Goal: Find specific page/section: Find specific page/section

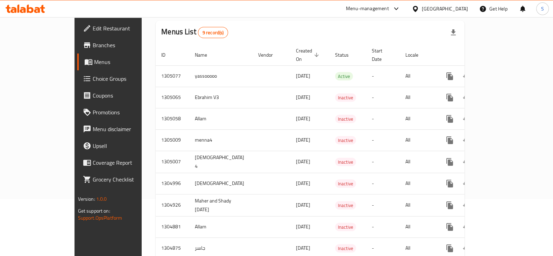
scroll to position [56, 0]
click at [366, 195] on td "-" at bounding box center [383, 206] width 34 height 22
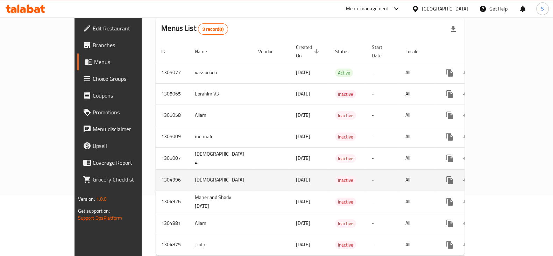
scroll to position [49, 0]
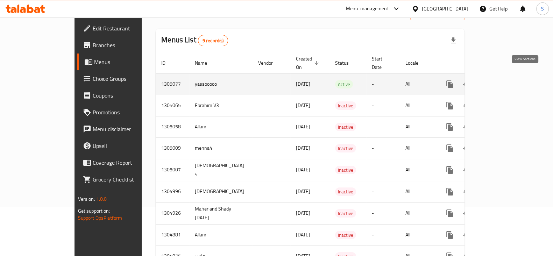
click at [505, 80] on icon "enhanced table" at bounding box center [500, 84] width 8 height 8
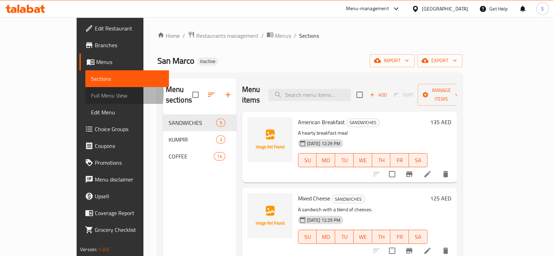
click at [91, 93] on span "Full Menu View" at bounding box center [127, 95] width 72 height 8
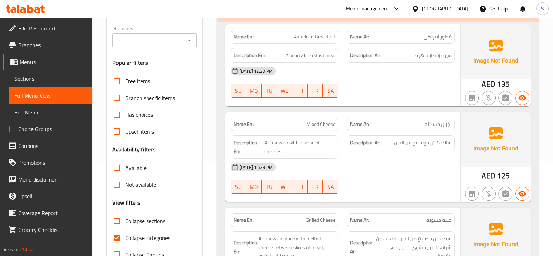
scroll to position [96, 0]
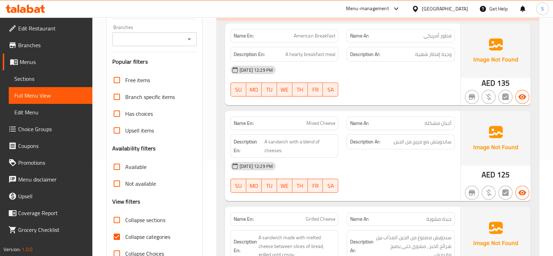
click at [125, 241] on span "Collapse categories" at bounding box center [147, 237] width 45 height 8
click at [125, 242] on input "Collapse categories" at bounding box center [117, 237] width 17 height 17
checkbox input "false"
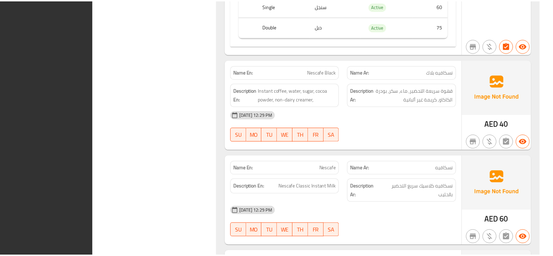
scroll to position [3706, 0]
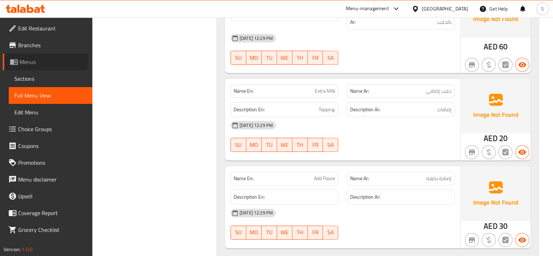
click at [43, 57] on link "Menus" at bounding box center [48, 62] width 90 height 17
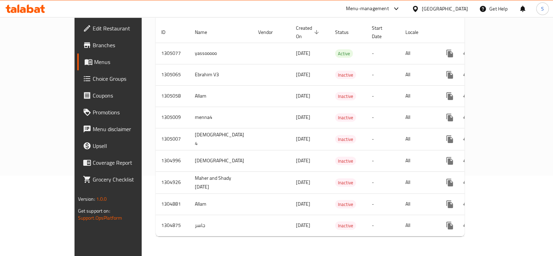
scroll to position [71, 0]
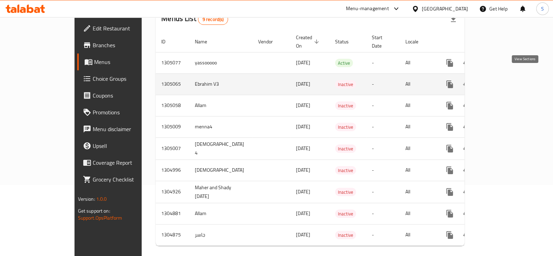
click at [509, 76] on link "enhanced table" at bounding box center [500, 84] width 17 height 17
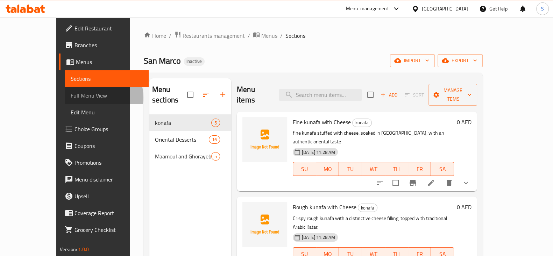
click at [71, 98] on span "Full Menu View" at bounding box center [107, 95] width 72 height 8
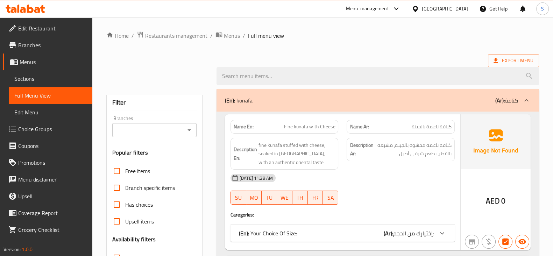
scroll to position [91, 0]
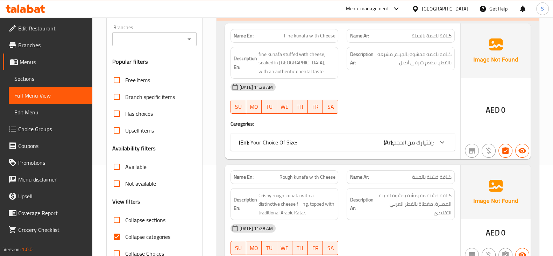
click at [131, 239] on span "Collapse categories" at bounding box center [147, 237] width 45 height 8
click at [125, 239] on input "Collapse categories" at bounding box center [117, 237] width 17 height 17
checkbox input "false"
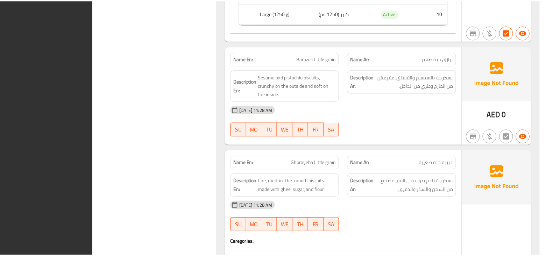
scroll to position [3387, 0]
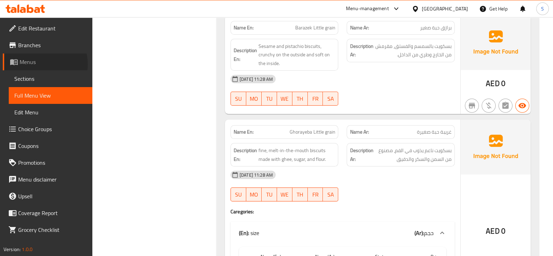
click at [39, 64] on span "Menus" at bounding box center [53, 62] width 67 height 8
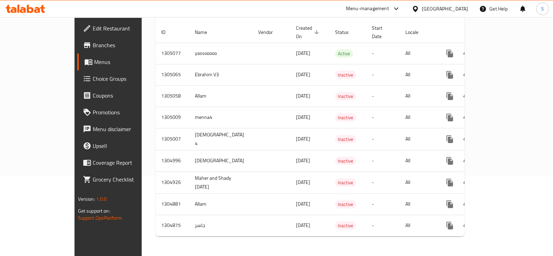
scroll to position [71, 0]
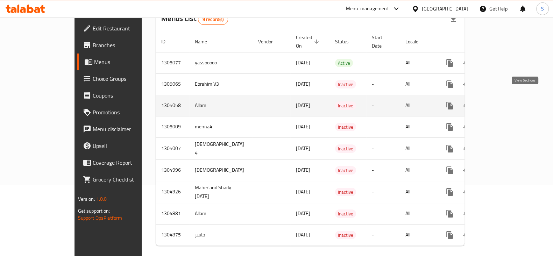
click at [509, 99] on link "enhanced table" at bounding box center [500, 105] width 17 height 17
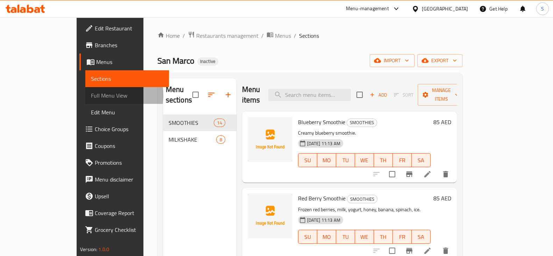
click at [91, 96] on span "Full Menu View" at bounding box center [127, 95] width 72 height 8
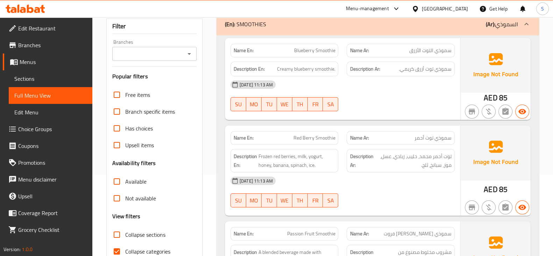
scroll to position [83, 0]
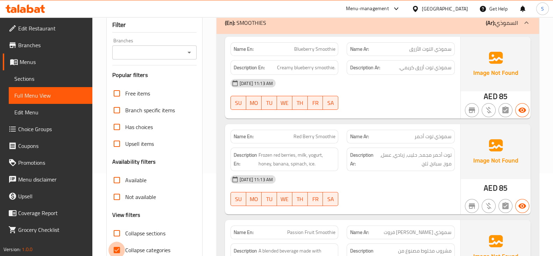
click at [116, 246] on input "Collapse categories" at bounding box center [117, 250] width 17 height 17
checkbox input "false"
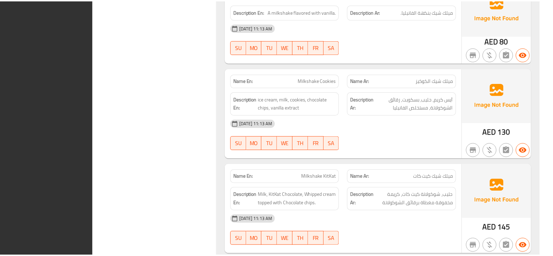
scroll to position [1958, 0]
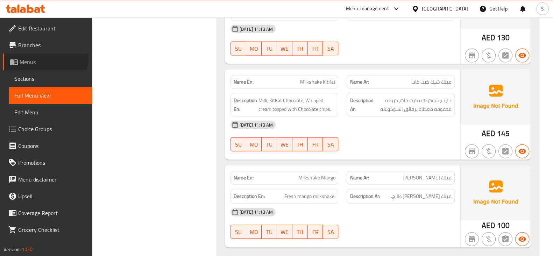
click at [40, 57] on link "Menus" at bounding box center [48, 62] width 90 height 17
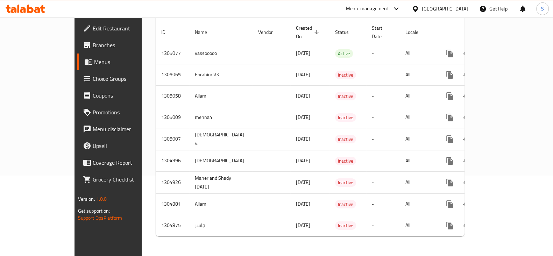
scroll to position [71, 0]
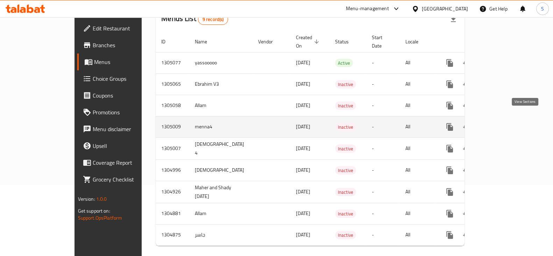
click at [509, 124] on link "enhanced table" at bounding box center [500, 127] width 17 height 17
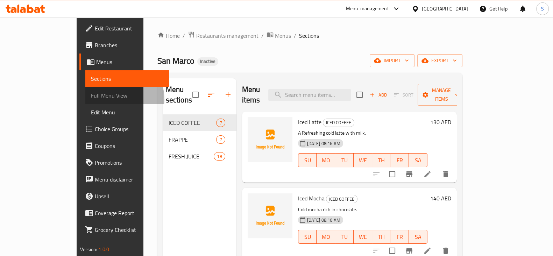
click at [91, 99] on span "Full Menu View" at bounding box center [127, 95] width 72 height 8
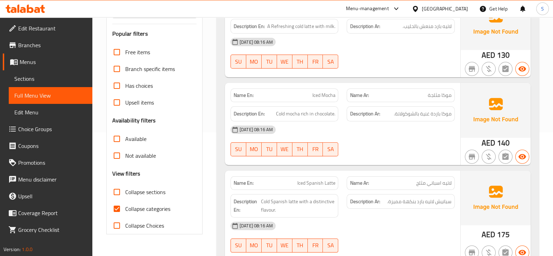
scroll to position [123, 0]
click at [119, 210] on input "Collapse categories" at bounding box center [117, 209] width 17 height 17
checkbox input "false"
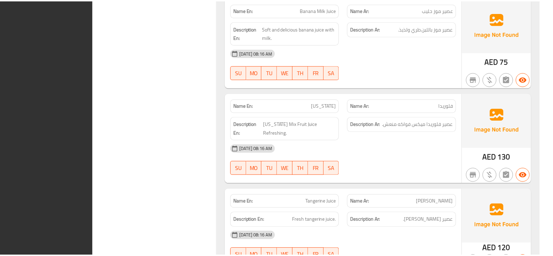
scroll to position [2816, 0]
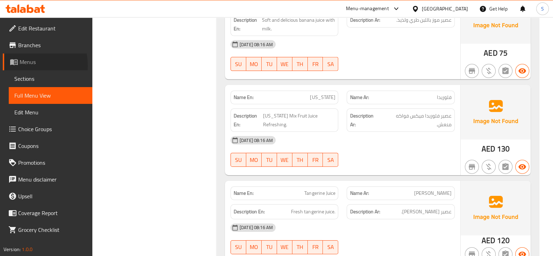
click at [26, 65] on span "Menus" at bounding box center [53, 62] width 67 height 8
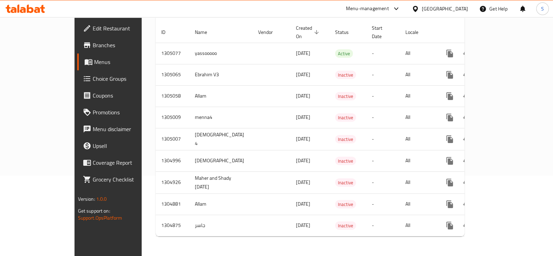
scroll to position [71, 0]
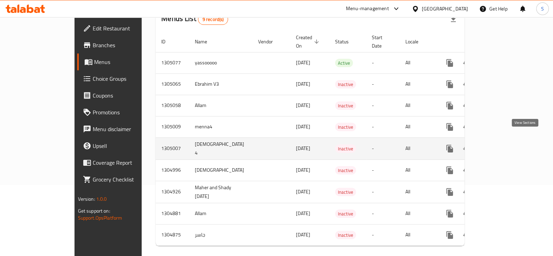
click at [505, 145] on icon "enhanced table" at bounding box center [500, 149] width 8 height 8
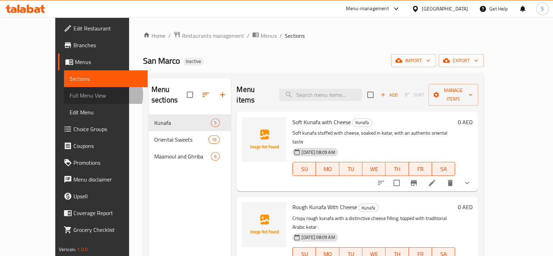
click at [70, 95] on span "Full Menu View" at bounding box center [106, 95] width 72 height 8
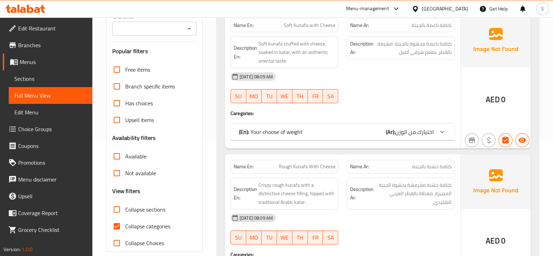
scroll to position [117, 0]
click at [119, 218] on input "Collapse categories" at bounding box center [117, 226] width 17 height 17
checkbox input "false"
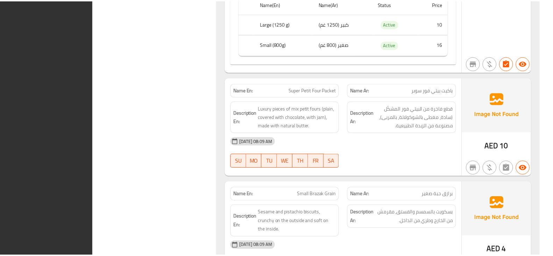
scroll to position [3418, 0]
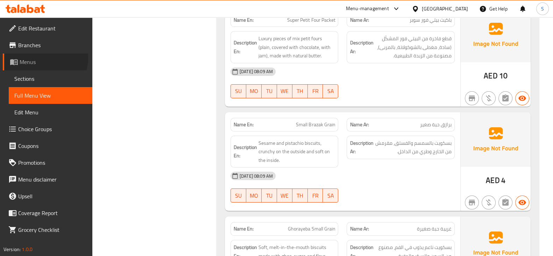
click at [44, 58] on span "Menus" at bounding box center [53, 62] width 67 height 8
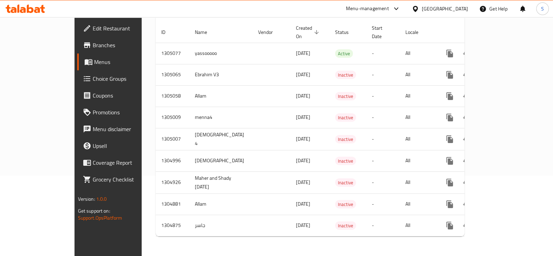
scroll to position [71, 0]
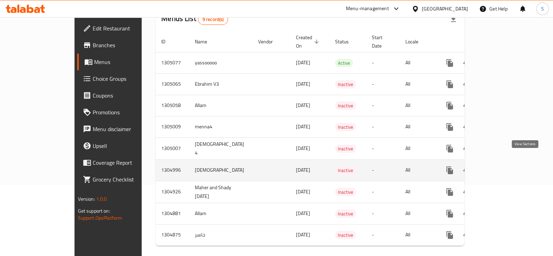
click at [504, 167] on icon "enhanced table" at bounding box center [500, 170] width 6 height 6
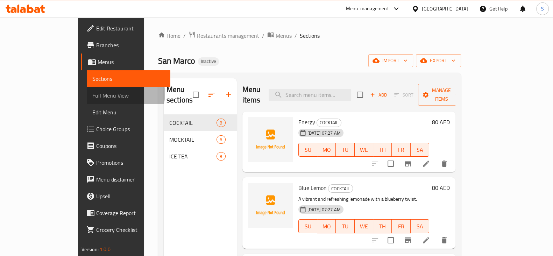
click at [92, 94] on span "Full Menu View" at bounding box center [128, 95] width 72 height 8
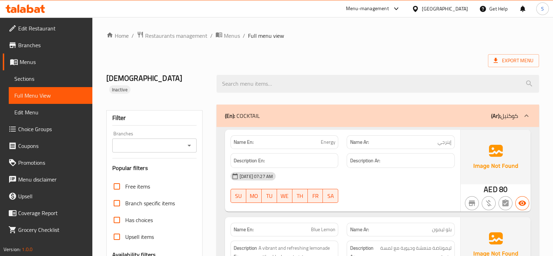
click at [390, 40] on ol "Home / Restaurants management / Menus / Full menu view" at bounding box center [322, 35] width 433 height 9
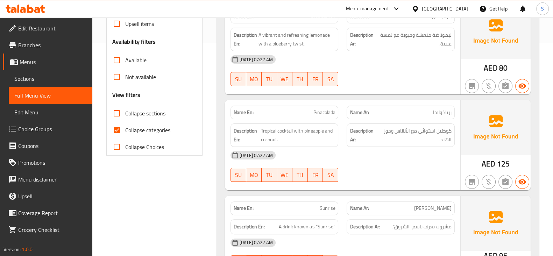
scroll to position [212, 0]
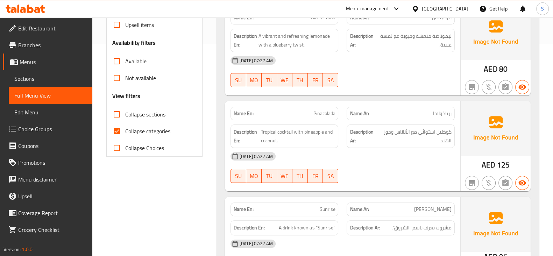
click at [161, 127] on span "Collapse categories" at bounding box center [147, 131] width 45 height 8
click at [125, 123] on input "Collapse categories" at bounding box center [117, 131] width 17 height 17
checkbox input "false"
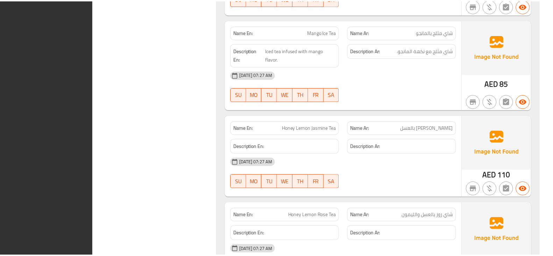
scroll to position [1980, 0]
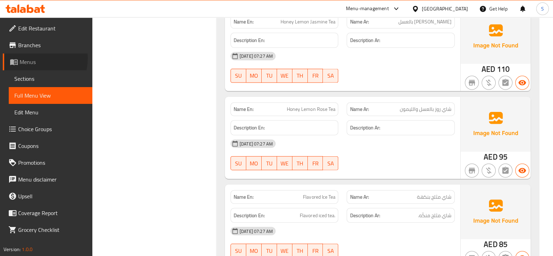
click at [34, 58] on span "Menus" at bounding box center [53, 62] width 67 height 8
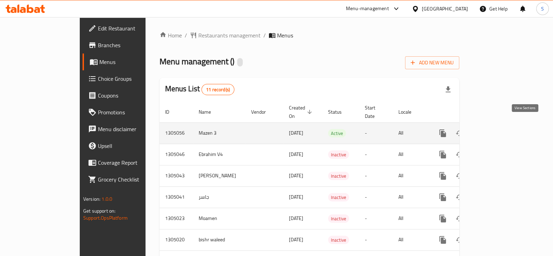
click at [498, 129] on icon "enhanced table" at bounding box center [493, 133] width 8 height 8
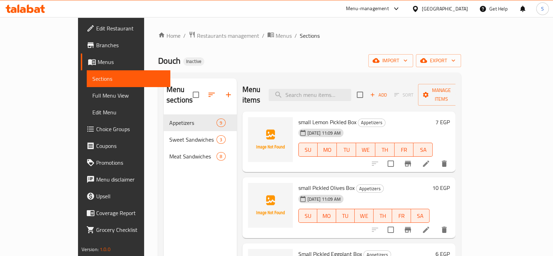
click at [92, 95] on span "Full Menu View" at bounding box center [128, 95] width 72 height 8
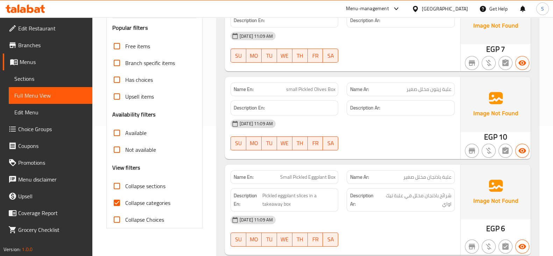
scroll to position [130, 0]
click at [121, 209] on input "Collapse categories" at bounding box center [117, 203] width 17 height 17
checkbox input "false"
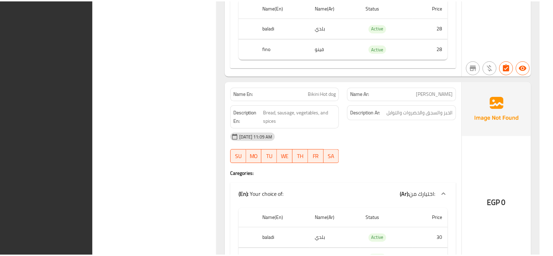
scroll to position [2270, 0]
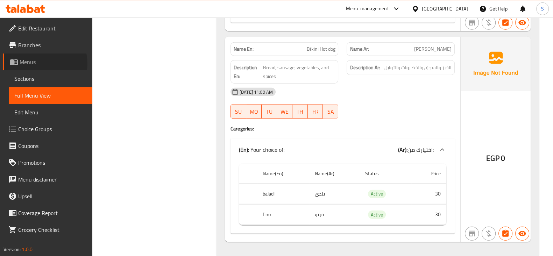
click at [40, 64] on span "Menus" at bounding box center [53, 62] width 67 height 8
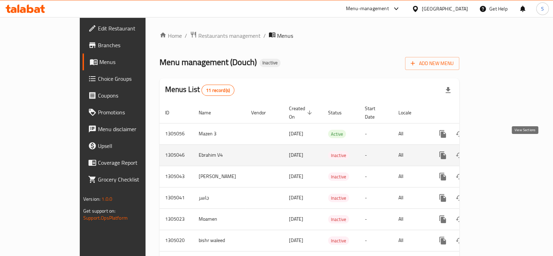
click at [498, 151] on icon "enhanced table" at bounding box center [493, 155] width 8 height 8
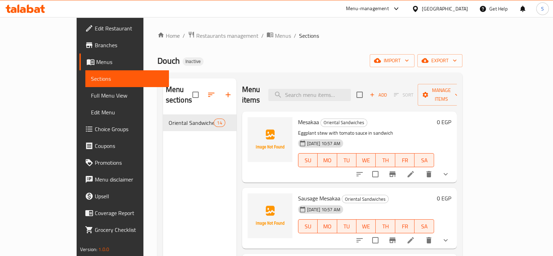
click at [397, 46] on div "Home / Restaurants management / Menus / Sections Douch Inactive import export M…" at bounding box center [310, 185] width 305 height 309
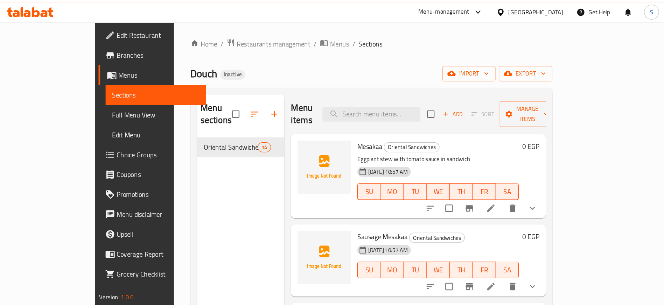
scroll to position [98, 0]
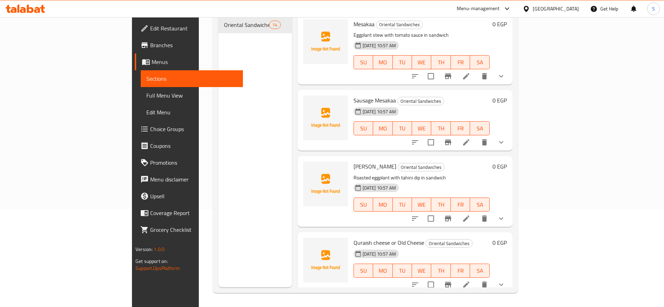
drag, startPoint x: 557, startPoint y: 1, endPoint x: 232, endPoint y: 233, distance: 398.4
click at [232, 233] on div "Menu sections Oriental Sandwiches 14" at bounding box center [255, 133] width 74 height 307
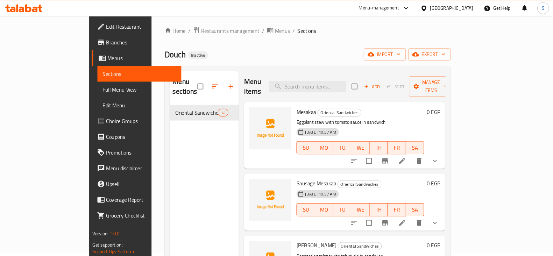
scroll to position [2, 0]
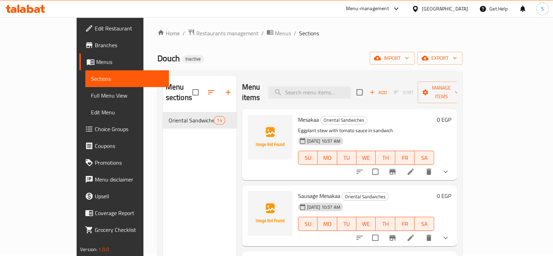
drag, startPoint x: 657, startPoint y: 0, endPoint x: 179, endPoint y: 155, distance: 502.7
click at [179, 155] on div "Menu sections Oriental Sandwiches 14" at bounding box center [200, 204] width 74 height 256
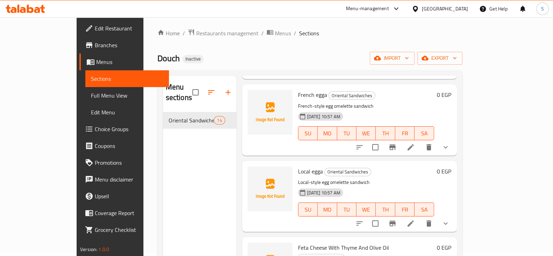
scroll to position [710, 0]
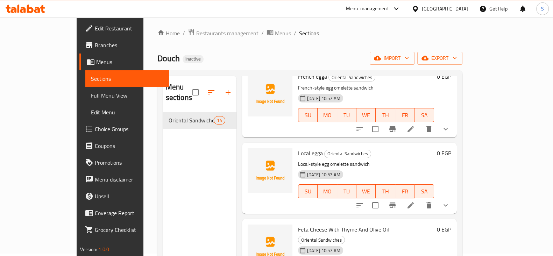
click at [477, 127] on div "Home / Restaurants management / Menus / Sections Douch Inactive import export M…" at bounding box center [310, 183] width 333 height 337
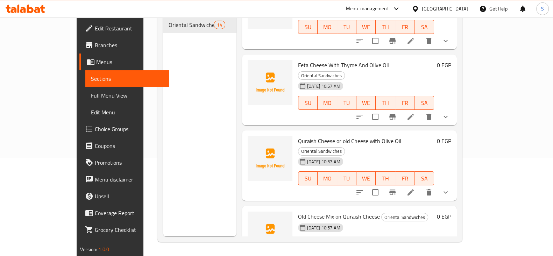
scroll to position [0, 0]
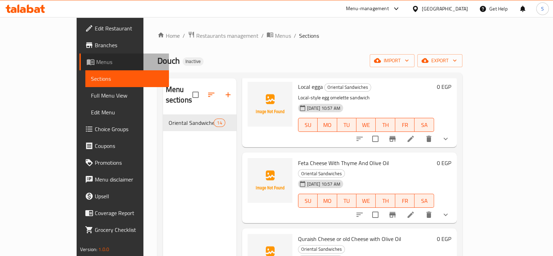
click at [96, 61] on span "Menus" at bounding box center [129, 62] width 67 height 8
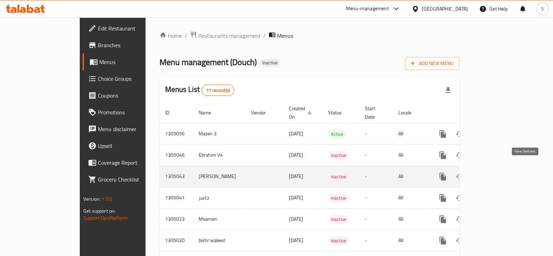
click at [498, 173] on icon "enhanced table" at bounding box center [493, 177] width 8 height 8
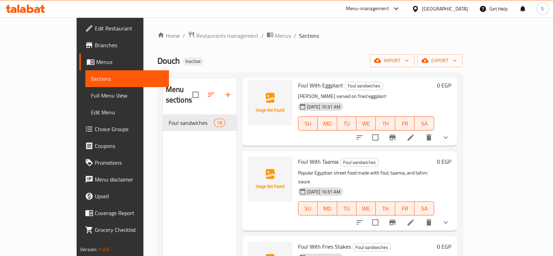
scroll to position [98, 0]
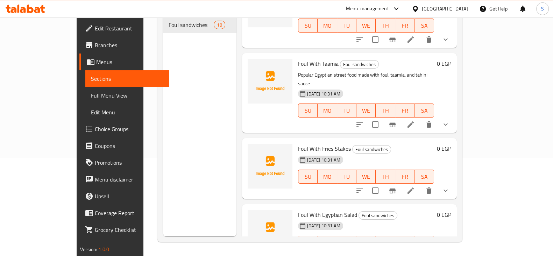
click at [144, 218] on div "Home / Restaurants management / Menus / Sections Douch Inactive import export M…" at bounding box center [310, 87] width 333 height 337
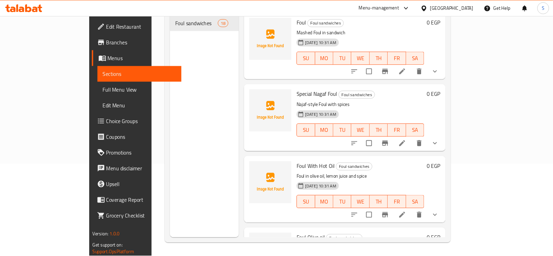
scroll to position [0, 0]
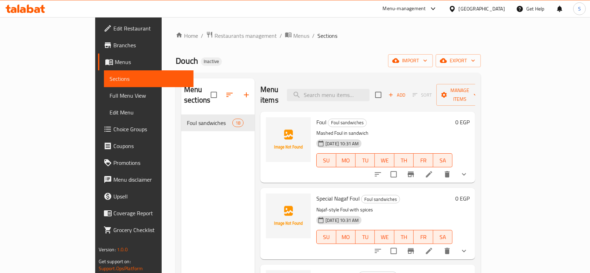
click at [324, 26] on div "Home / Restaurants management / Menus / Sections Douch Inactive import export M…" at bounding box center [328, 194] width 333 height 354
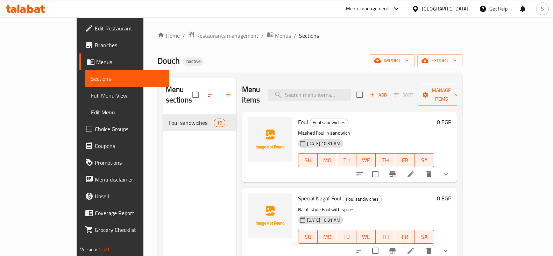
click at [463, 32] on ol "Home / Restaurants management / Menus / Sections" at bounding box center [310, 35] width 305 height 9
click at [457, 143] on div "Foul Foul sandwiches Mashed Foul in sandwich 11-08-2025 10:31 AM SU MO TU WE TH…" at bounding box center [349, 146] width 215 height 71
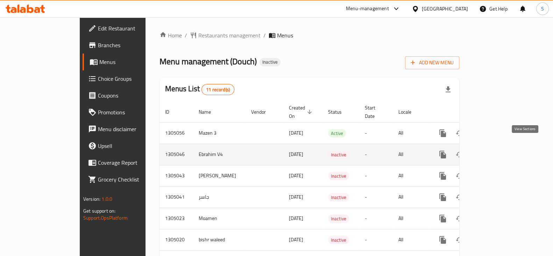
click at [497, 152] on icon "enhanced table" at bounding box center [493, 155] width 6 height 6
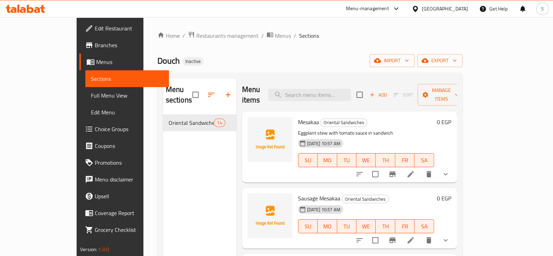
click at [340, 46] on div "Home / Restaurants management / Menus / Sections Douch Inactive import export M…" at bounding box center [310, 185] width 305 height 309
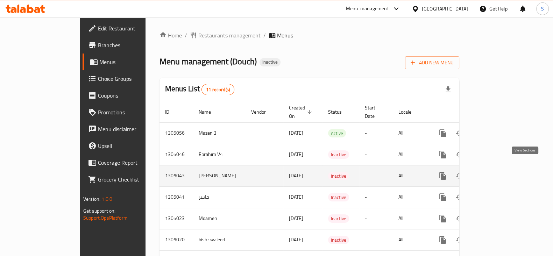
click at [498, 172] on icon "enhanced table" at bounding box center [493, 176] width 8 height 8
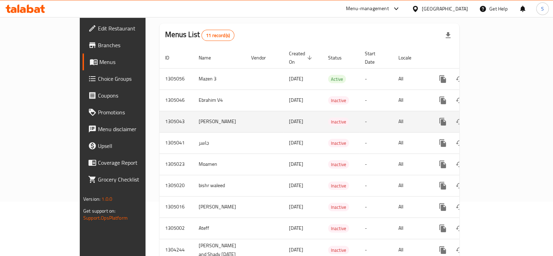
scroll to position [113, 0]
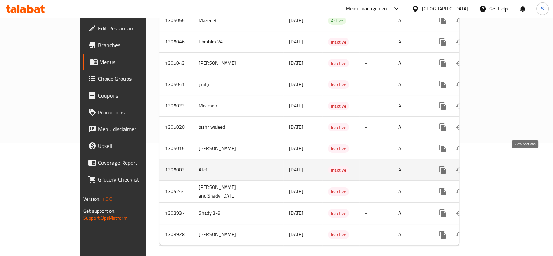
click at [498, 166] on icon "enhanced table" at bounding box center [493, 170] width 8 height 8
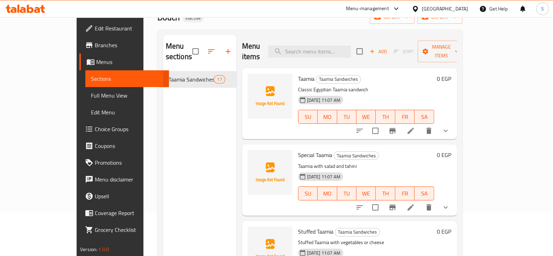
click at [437, 170] on div "[DATE] 11:07 AM SU MO TU WE TH FR SA" at bounding box center [366, 189] width 142 height 38
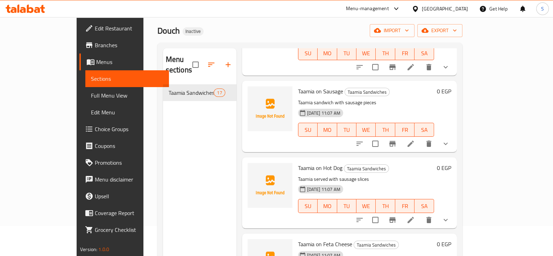
scroll to position [43, 0]
